Goal: Task Accomplishment & Management: Manage account settings

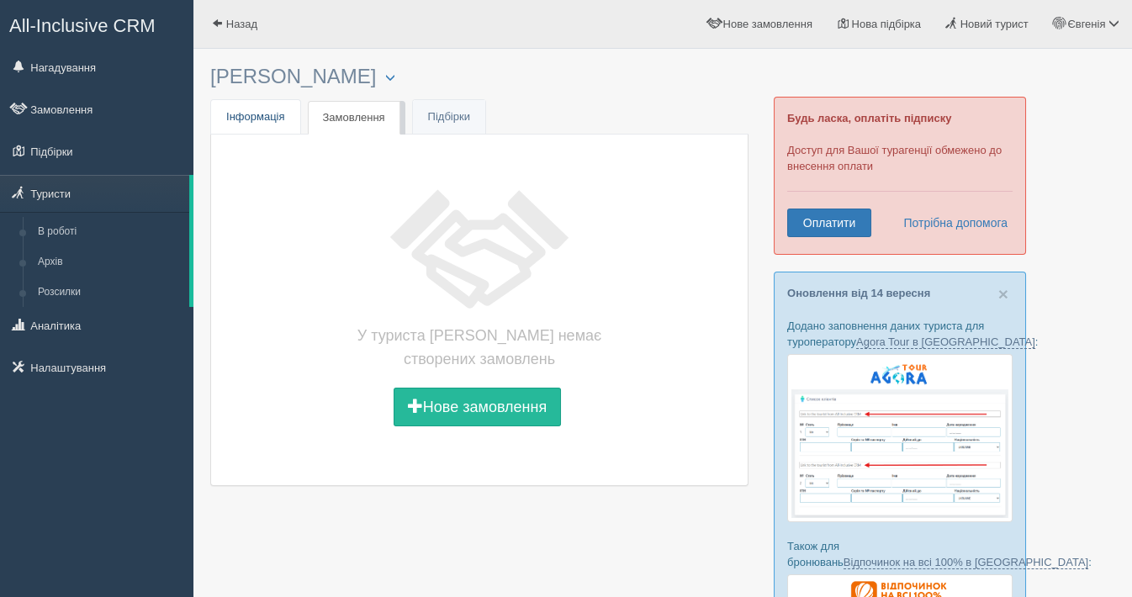
click at [241, 119] on span "Інформація" at bounding box center [255, 116] width 59 height 13
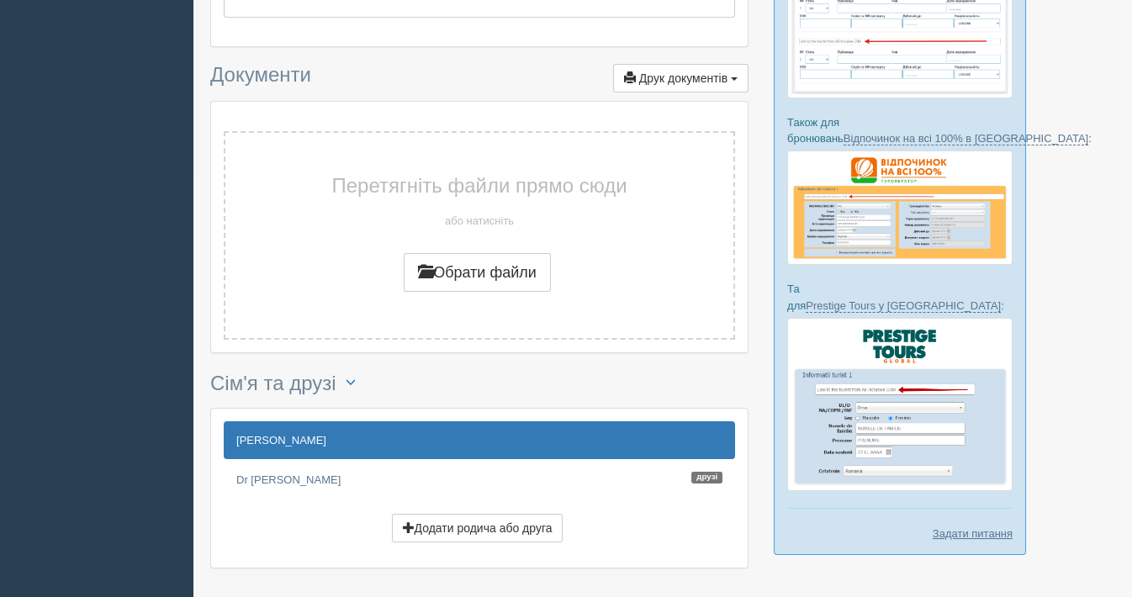
scroll to position [481, 0]
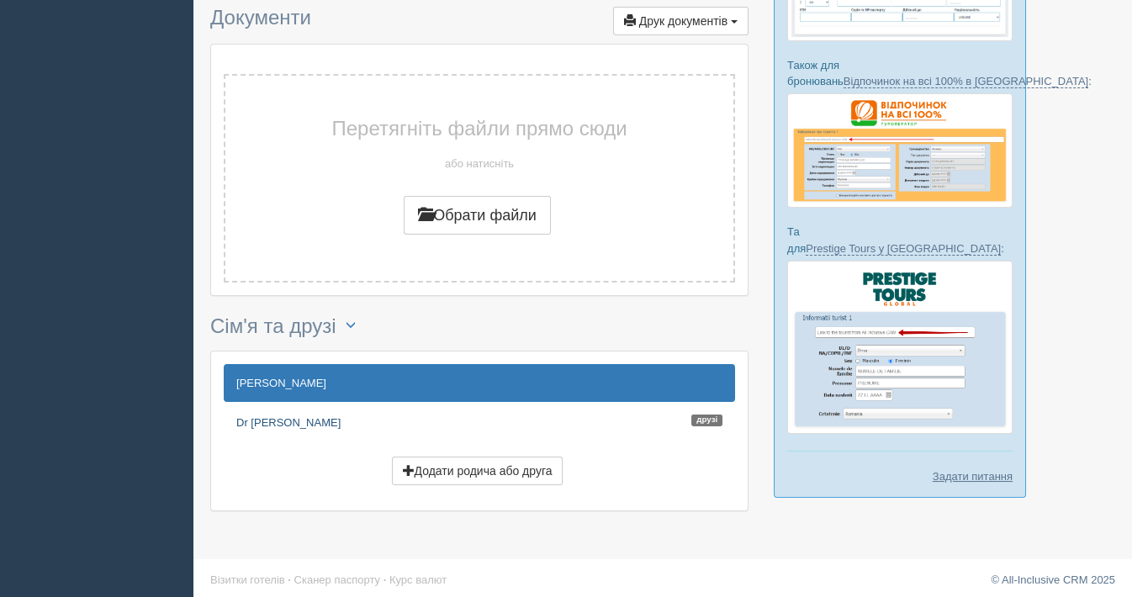
drag, startPoint x: 267, startPoint y: 413, endPoint x: 602, endPoint y: 492, distance: 344.9
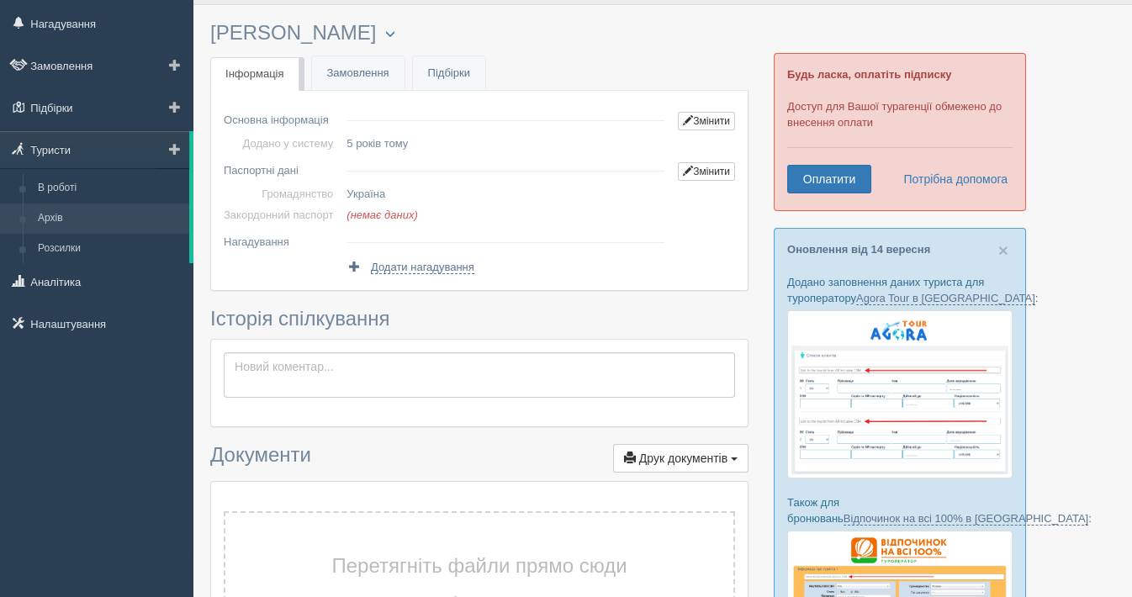
scroll to position [0, 0]
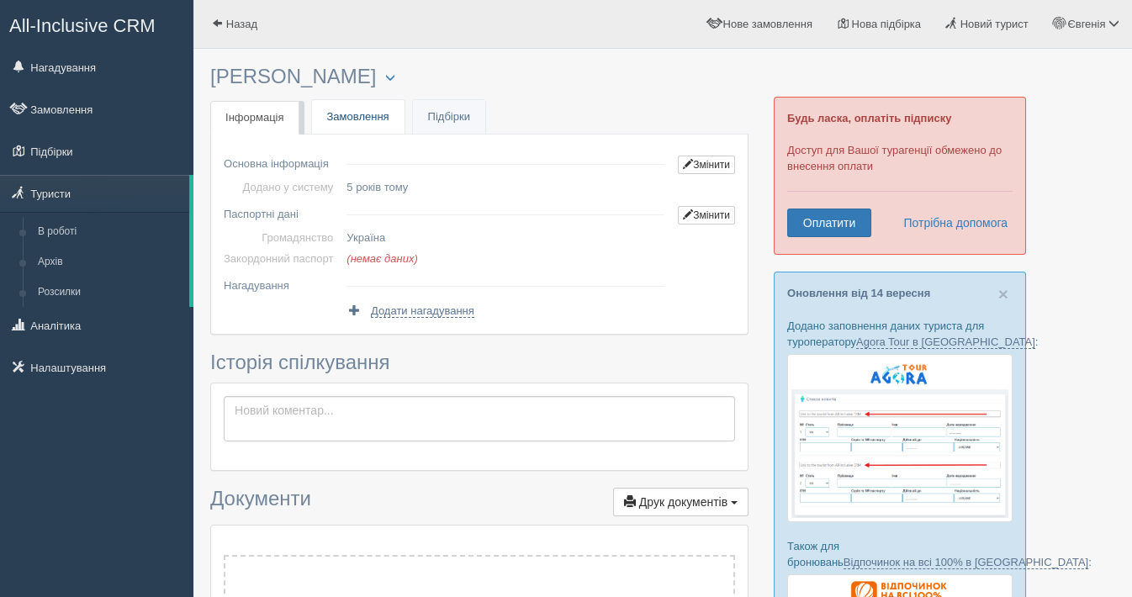
click at [349, 119] on link "Замовлення" at bounding box center [358, 117] width 93 height 34
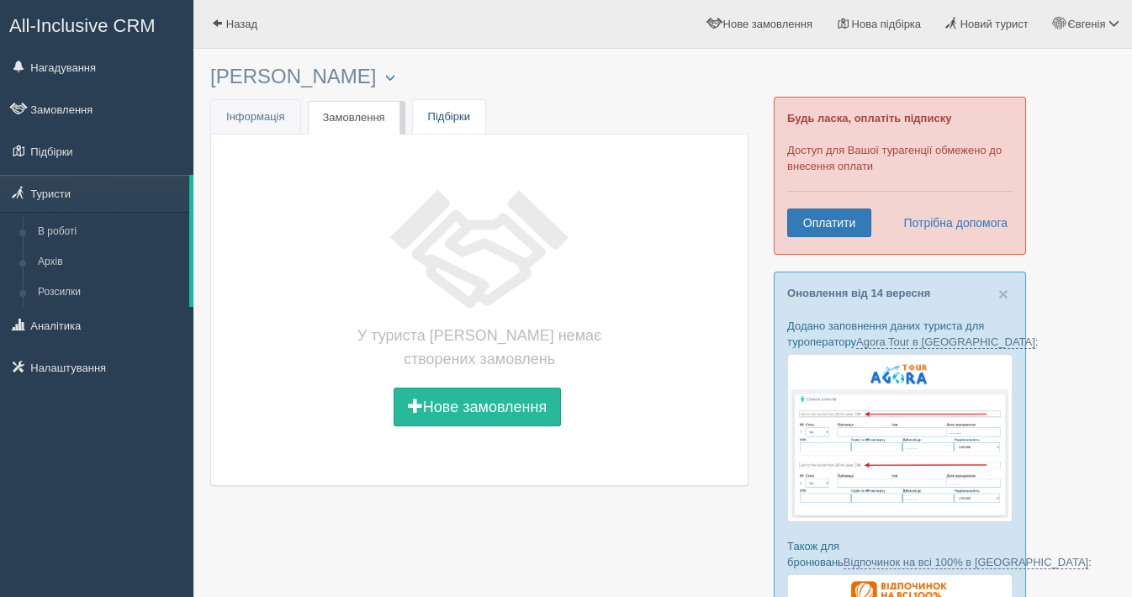
click at [458, 118] on link "Підбірки" at bounding box center [449, 117] width 72 height 34
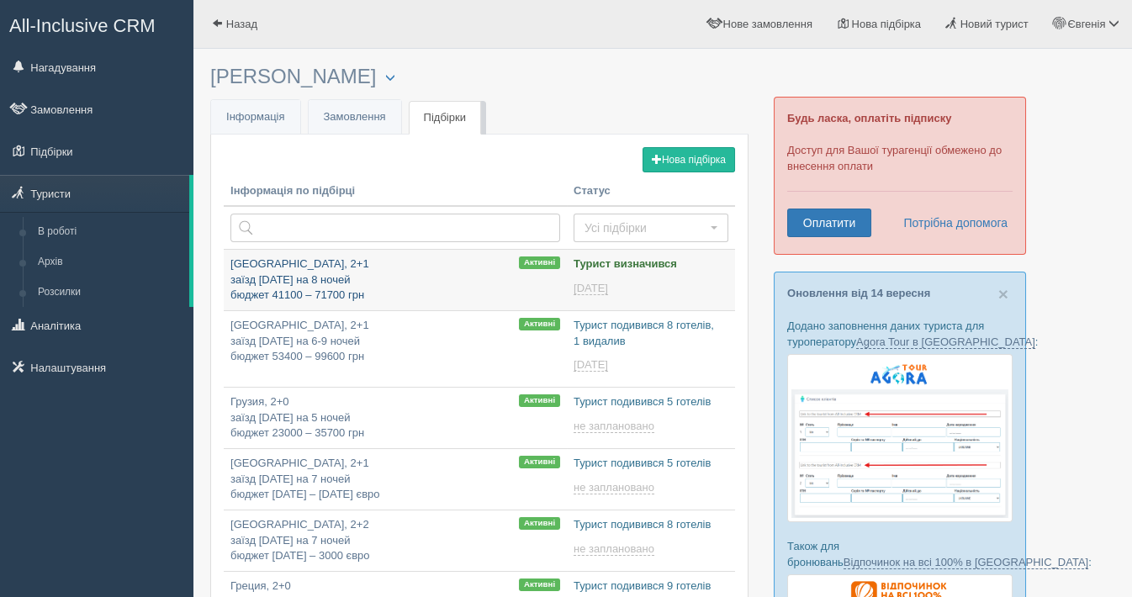
type input "[DATE] 11:30"
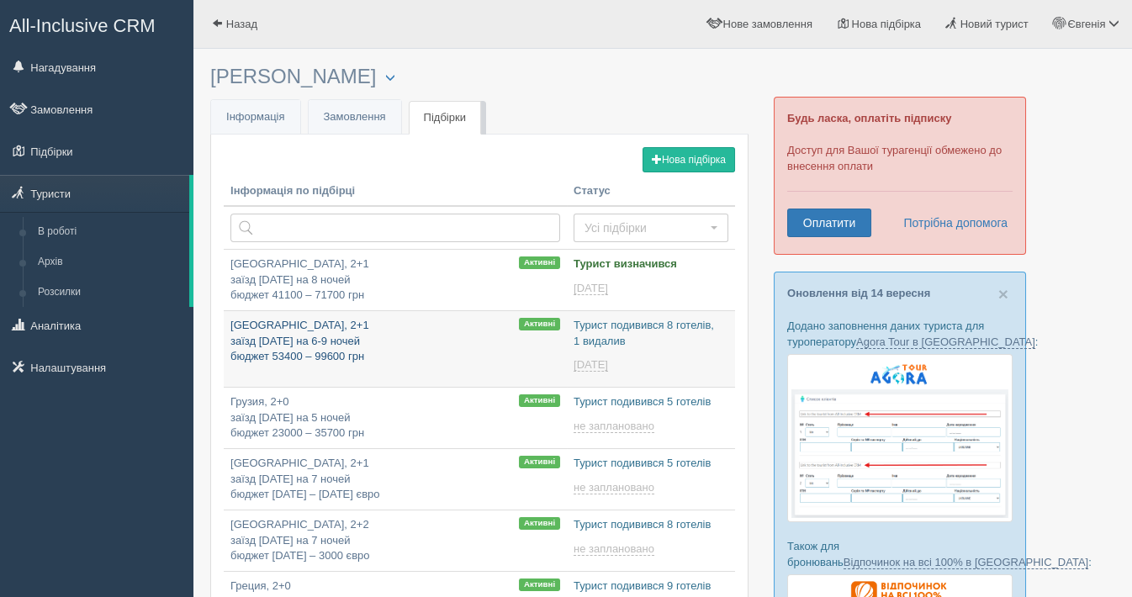
type input "[DATE] 19:20"
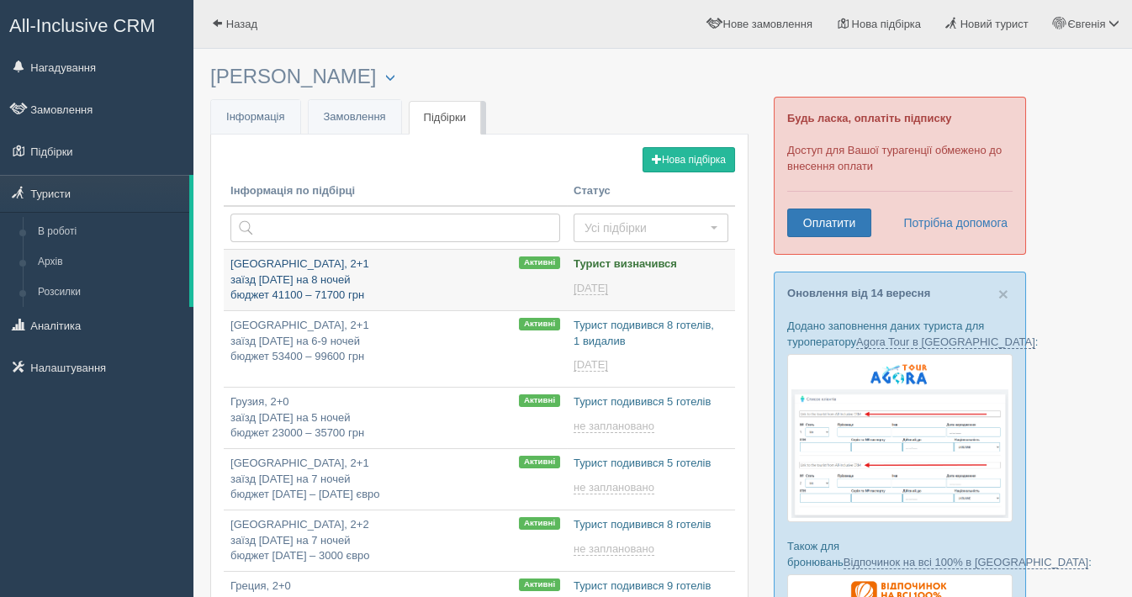
type input "[DATE] 12:05"
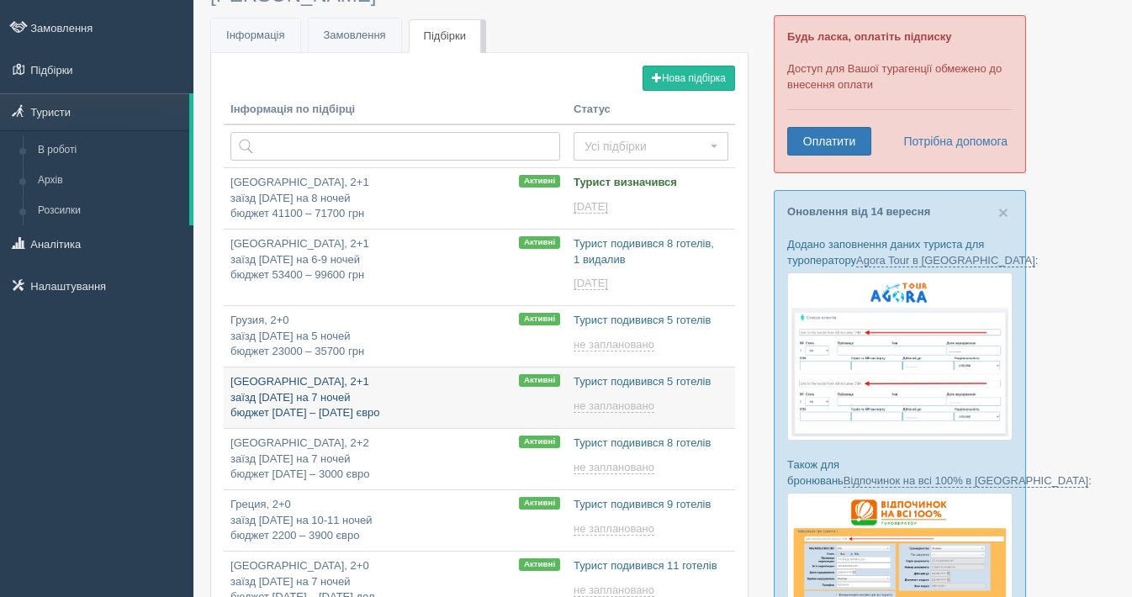
type input "[DATE] 16:20"
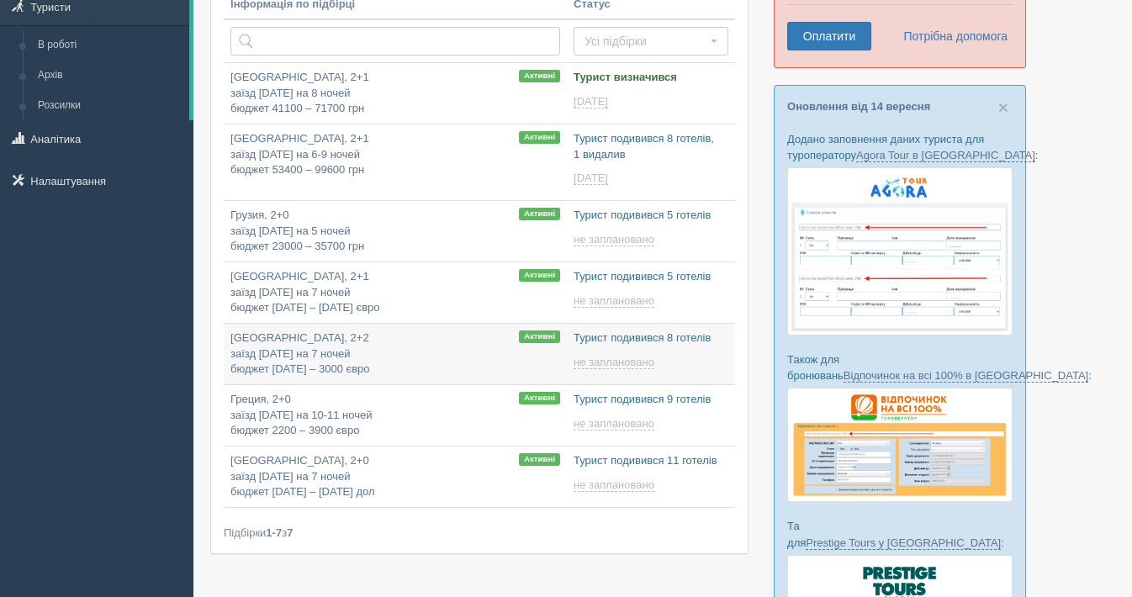
type input "2025-09-20 16:50"
type input "2025-09-20 20:50"
type input "2025-09-20 17:25"
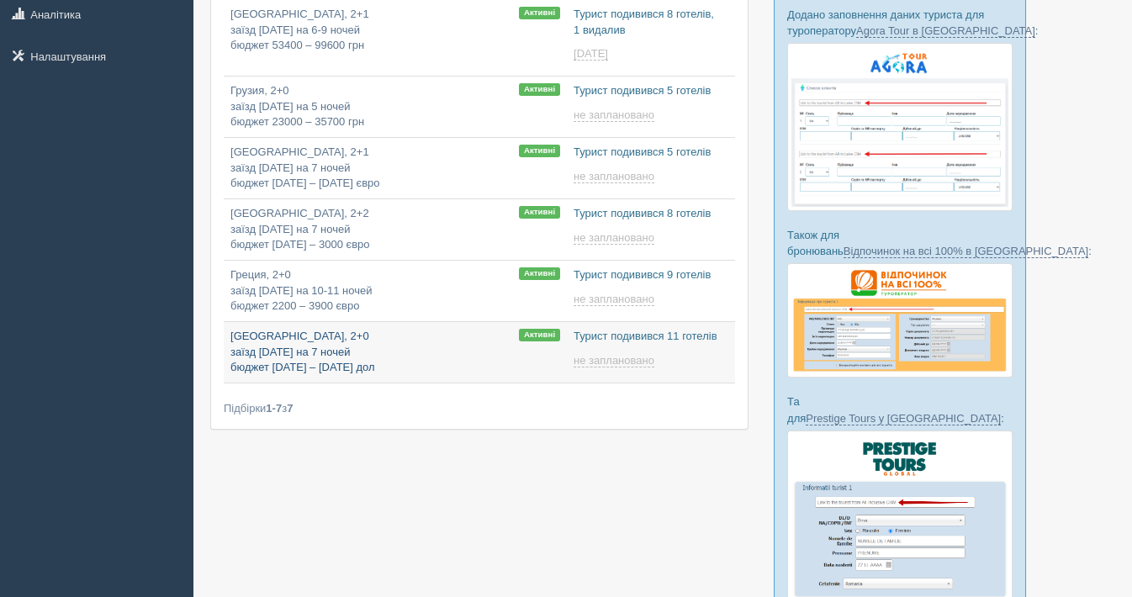
scroll to position [456, 0]
